Goal: Information Seeking & Learning: Learn about a topic

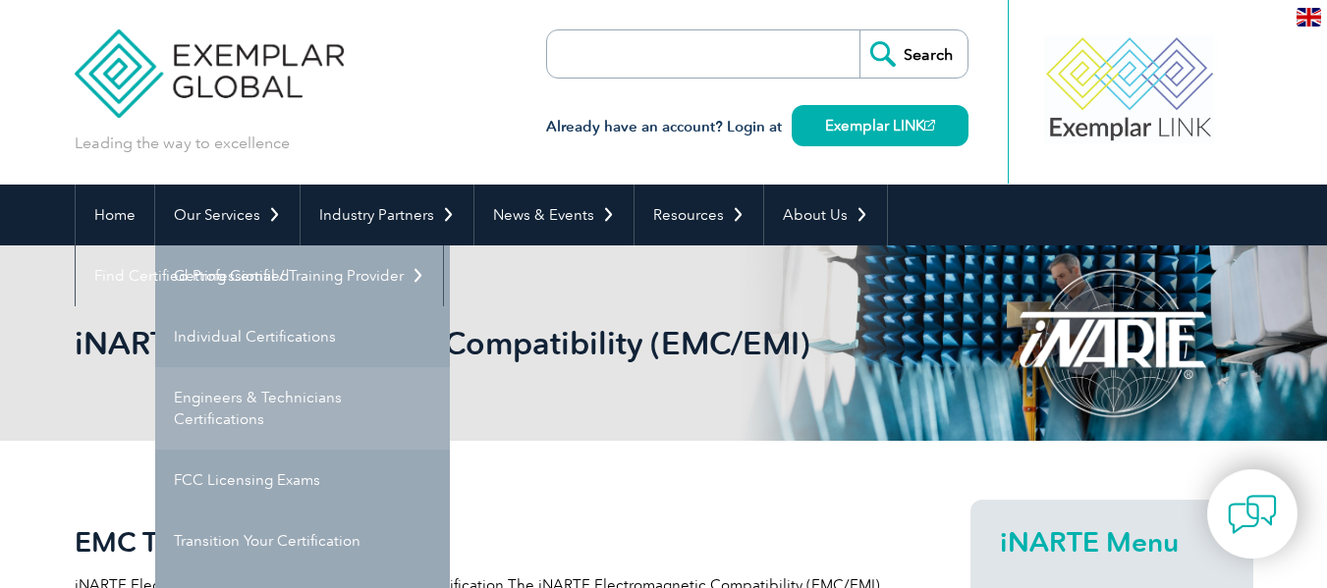
click at [279, 408] on link "Engineers & Technicians Certifications" at bounding box center [302, 408] width 295 height 83
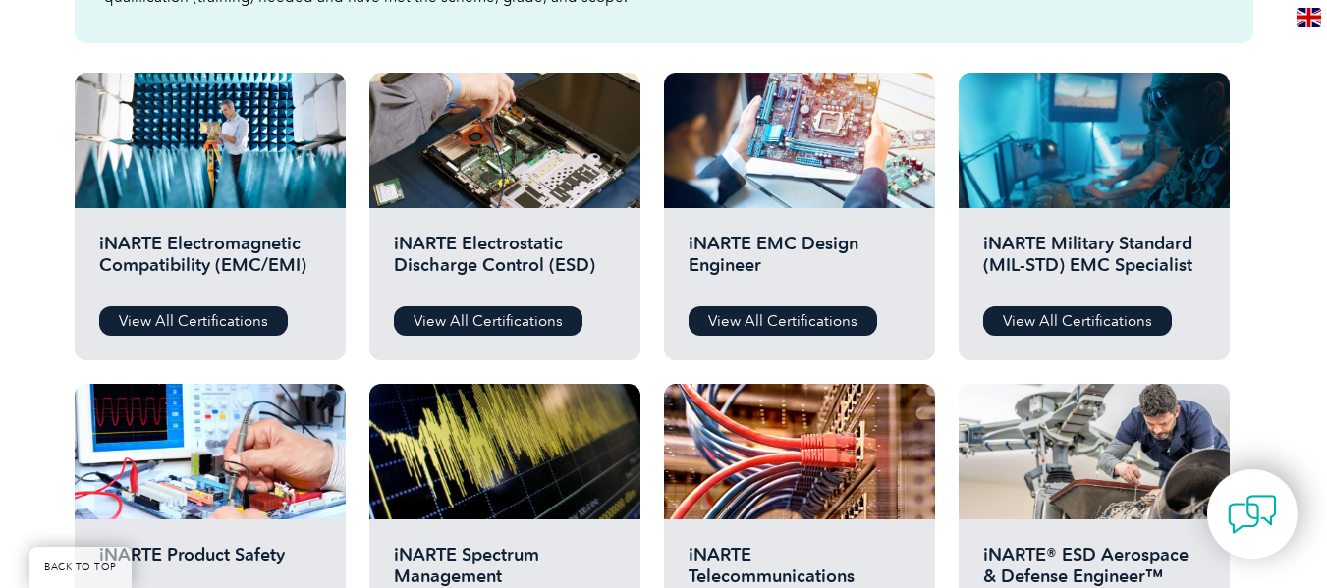
scroll to position [708, 0]
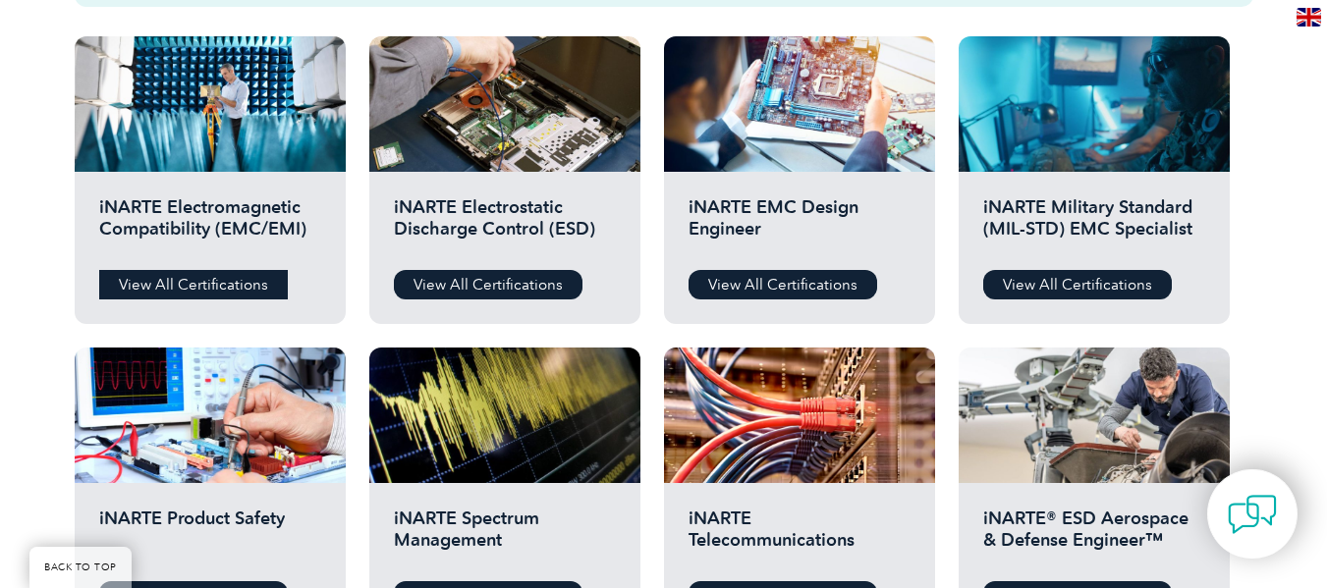
click at [195, 279] on link "View All Certifications" at bounding box center [193, 284] width 189 height 29
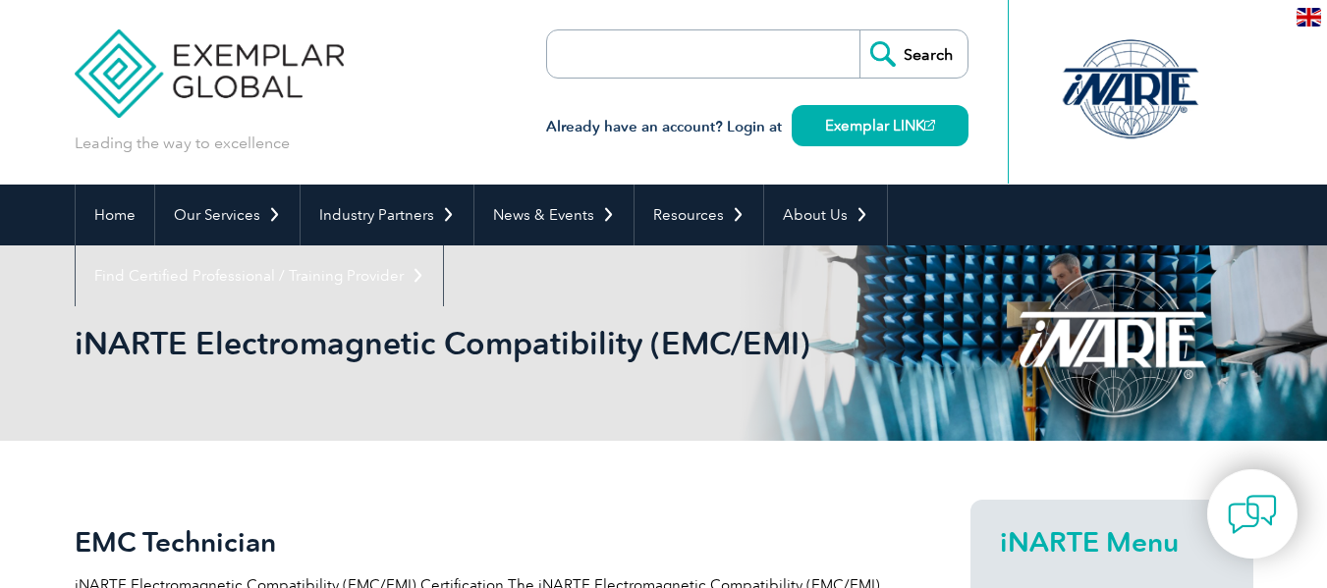
scroll to position [515, 0]
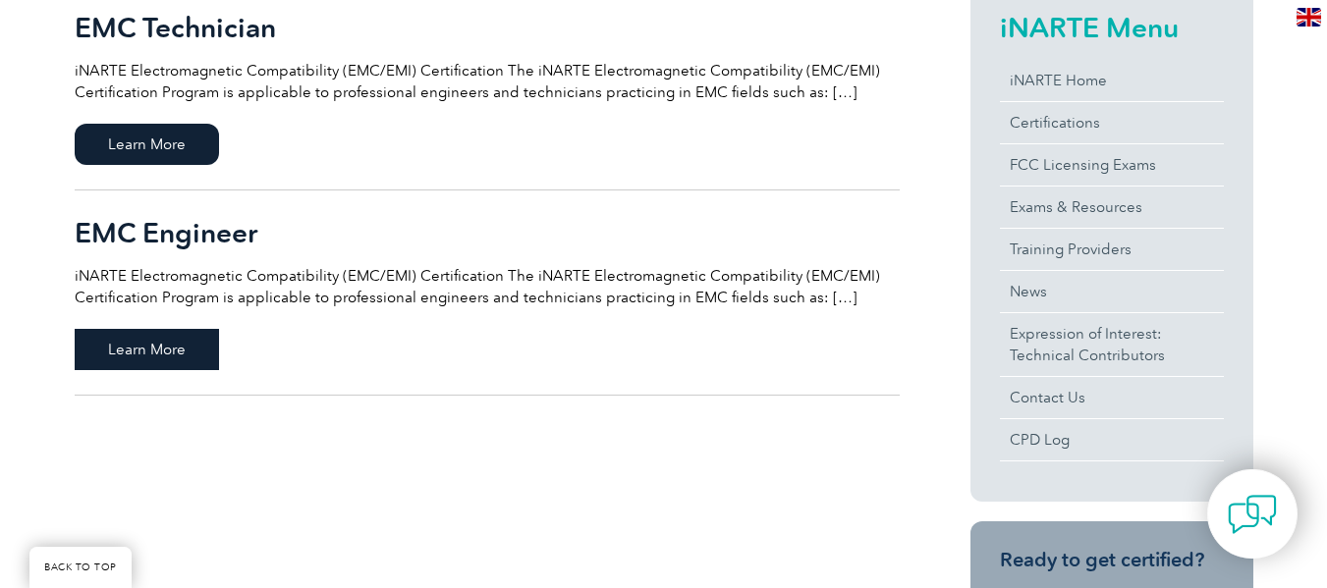
click at [198, 344] on span "Learn More" at bounding box center [147, 349] width 144 height 41
